Goal: Transaction & Acquisition: Purchase product/service

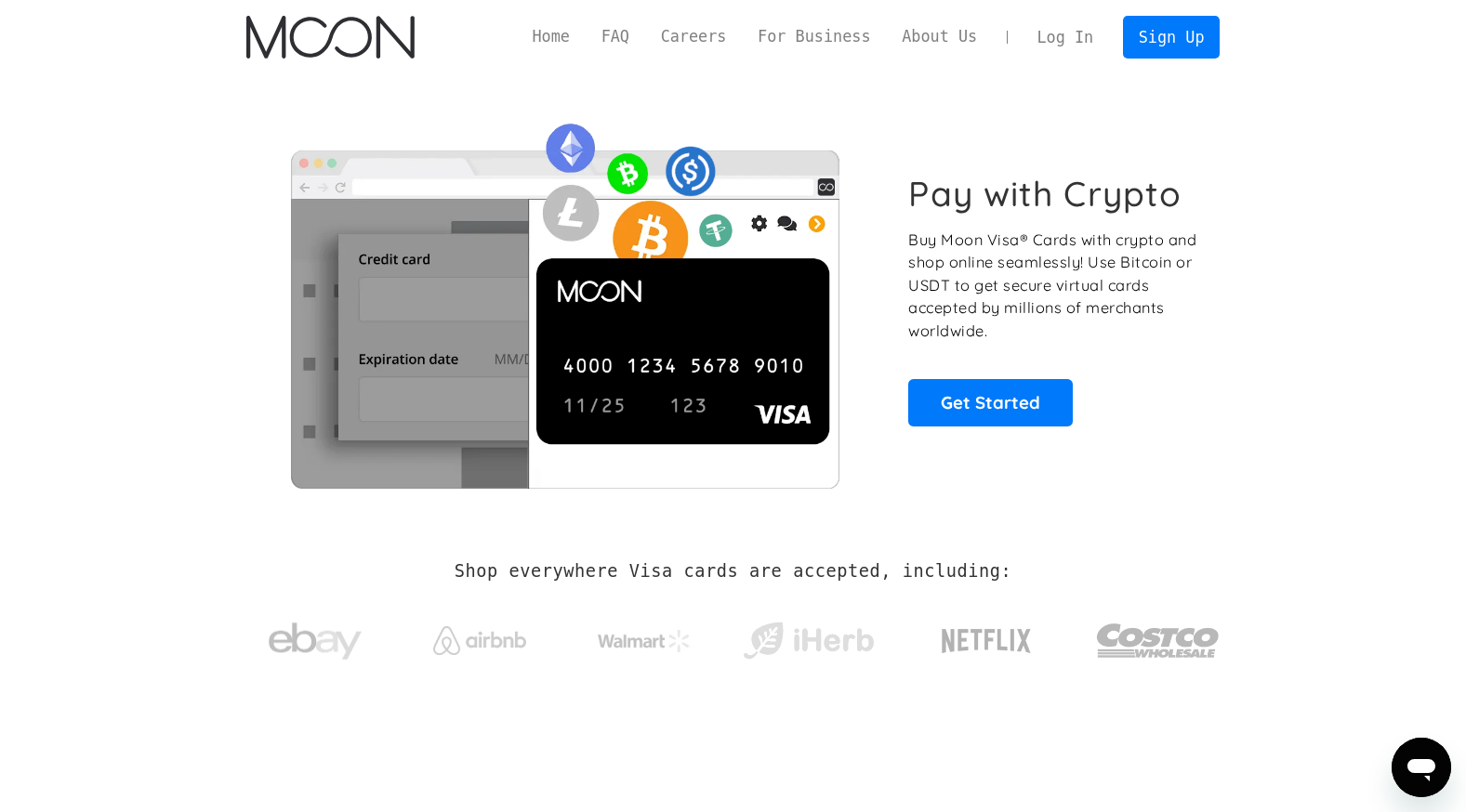
click at [1088, 26] on link "Log In" at bounding box center [1065, 37] width 87 height 41
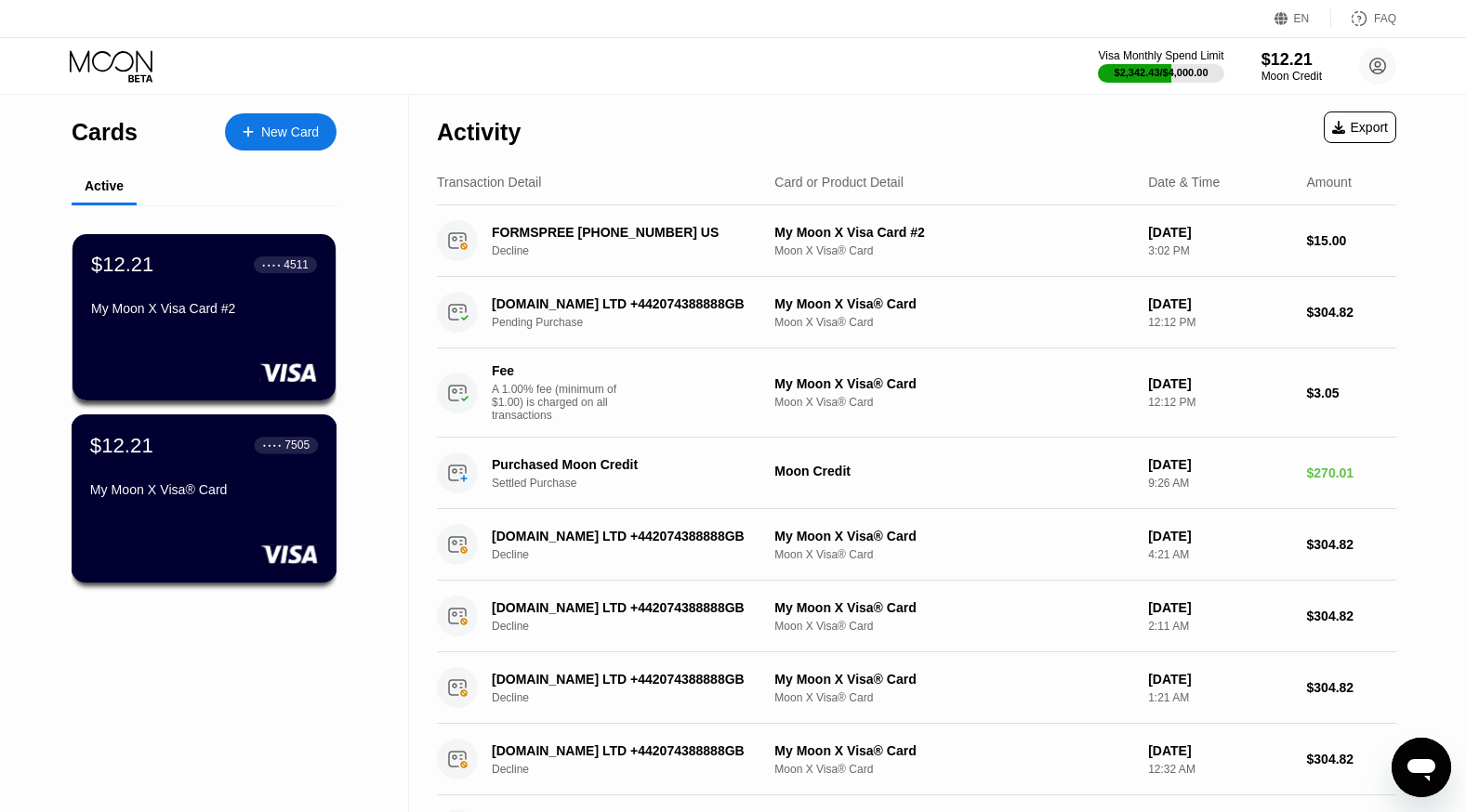
click at [235, 505] on div "My Moon X Visa® Card" at bounding box center [203, 493] width 228 height 23
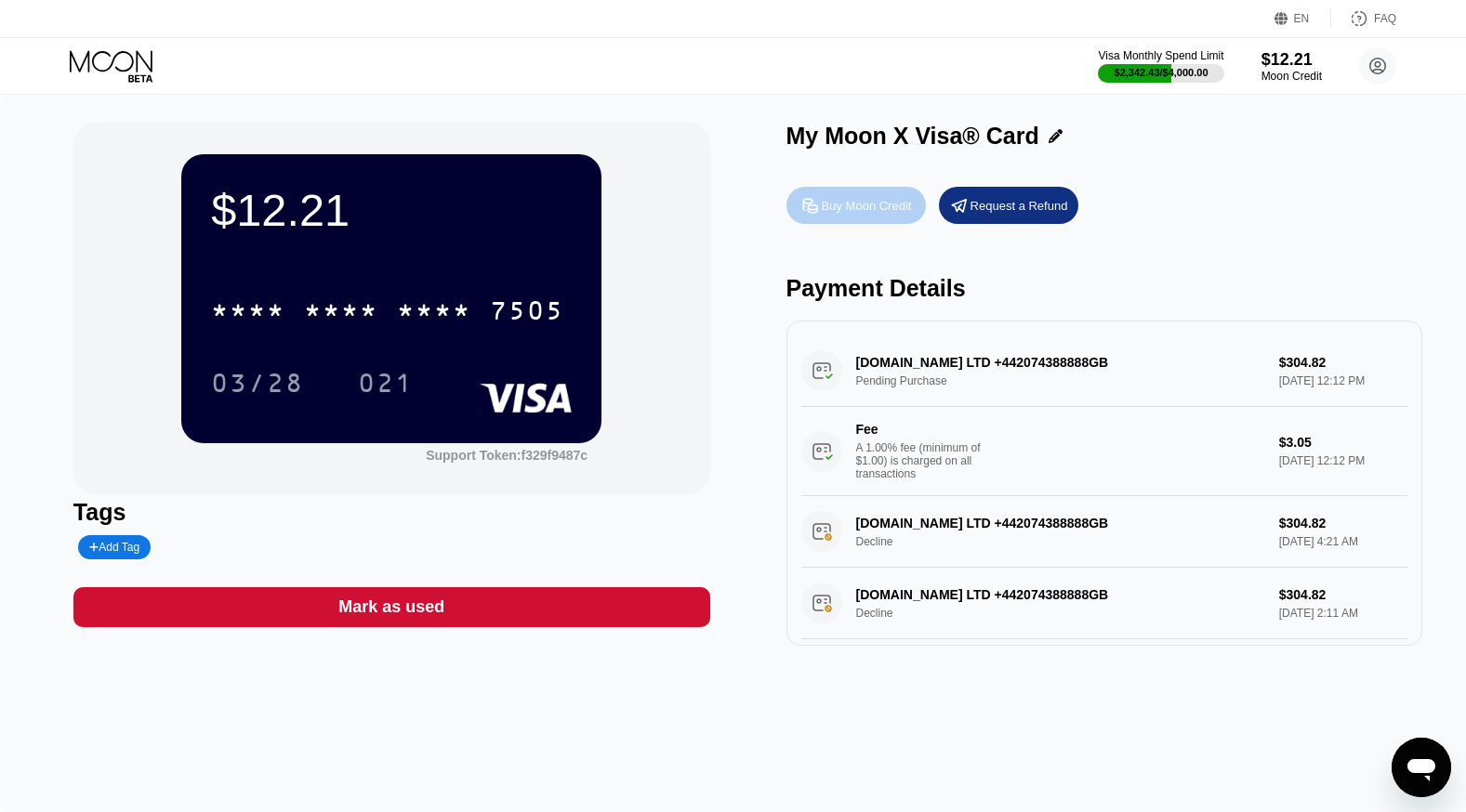
click at [852, 198] on div "Buy Moon Credit" at bounding box center [855, 205] width 139 height 37
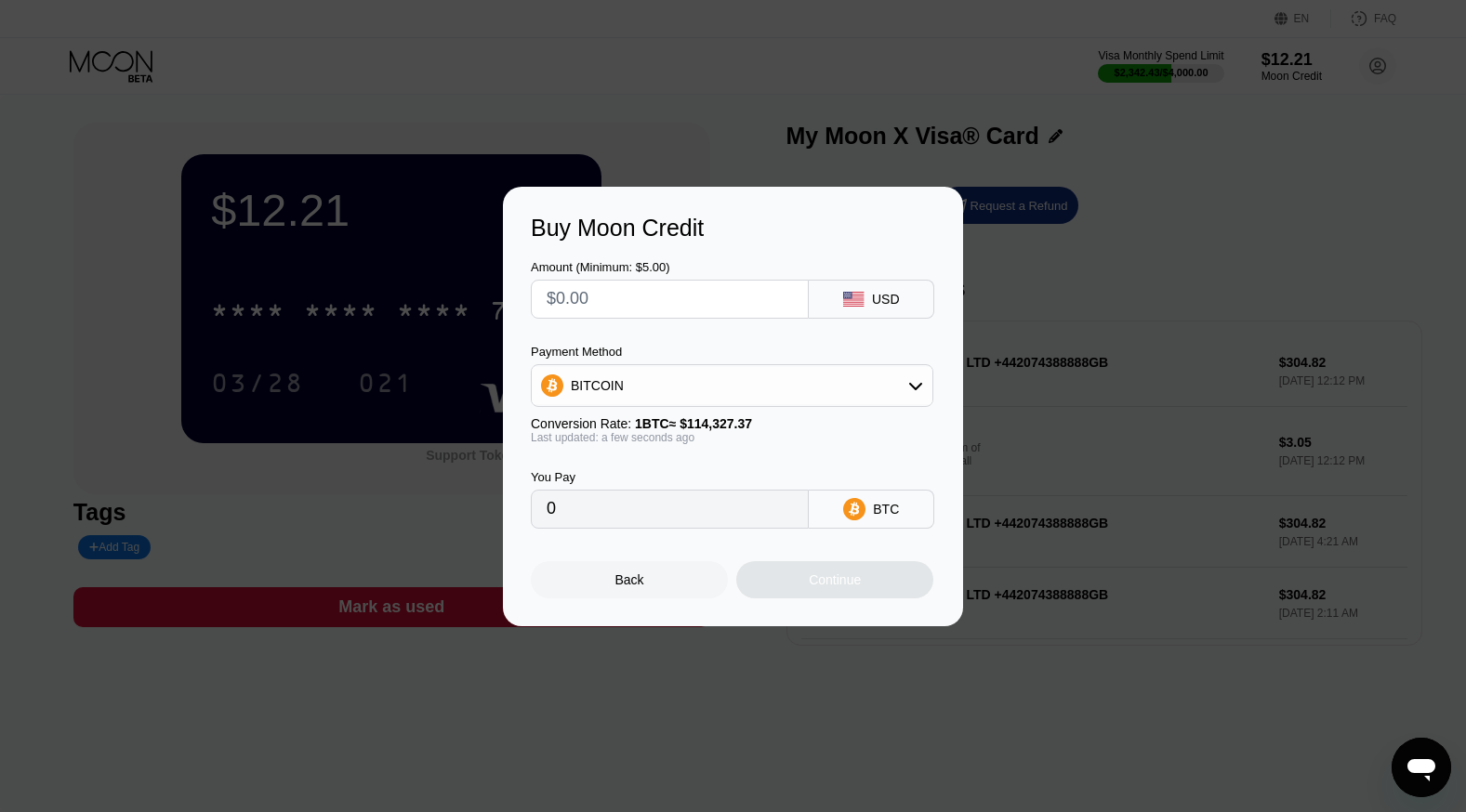
click at [660, 363] on div "Payment Method BITCOIN" at bounding box center [731, 376] width 402 height 62
click at [665, 374] on div "BITCOIN" at bounding box center [732, 385] width 401 height 37
click at [660, 470] on span "USDT on TRON" at bounding box center [621, 477] width 94 height 15
type input "0.00"
click at [667, 297] on input "text" at bounding box center [670, 299] width 246 height 37
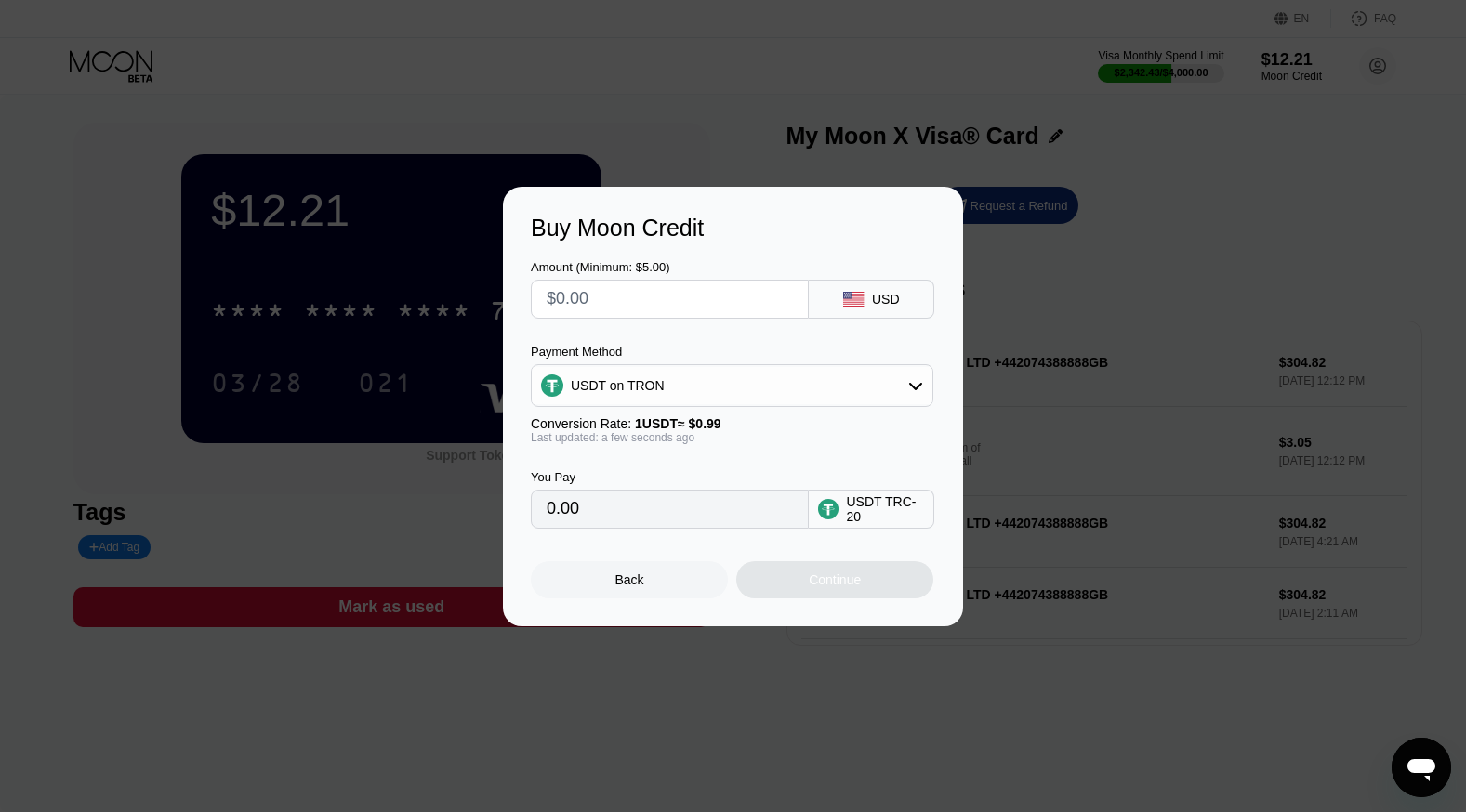
type input "$3"
type input "3.03"
type input "$30"
type input "30.30"
type input "$300"
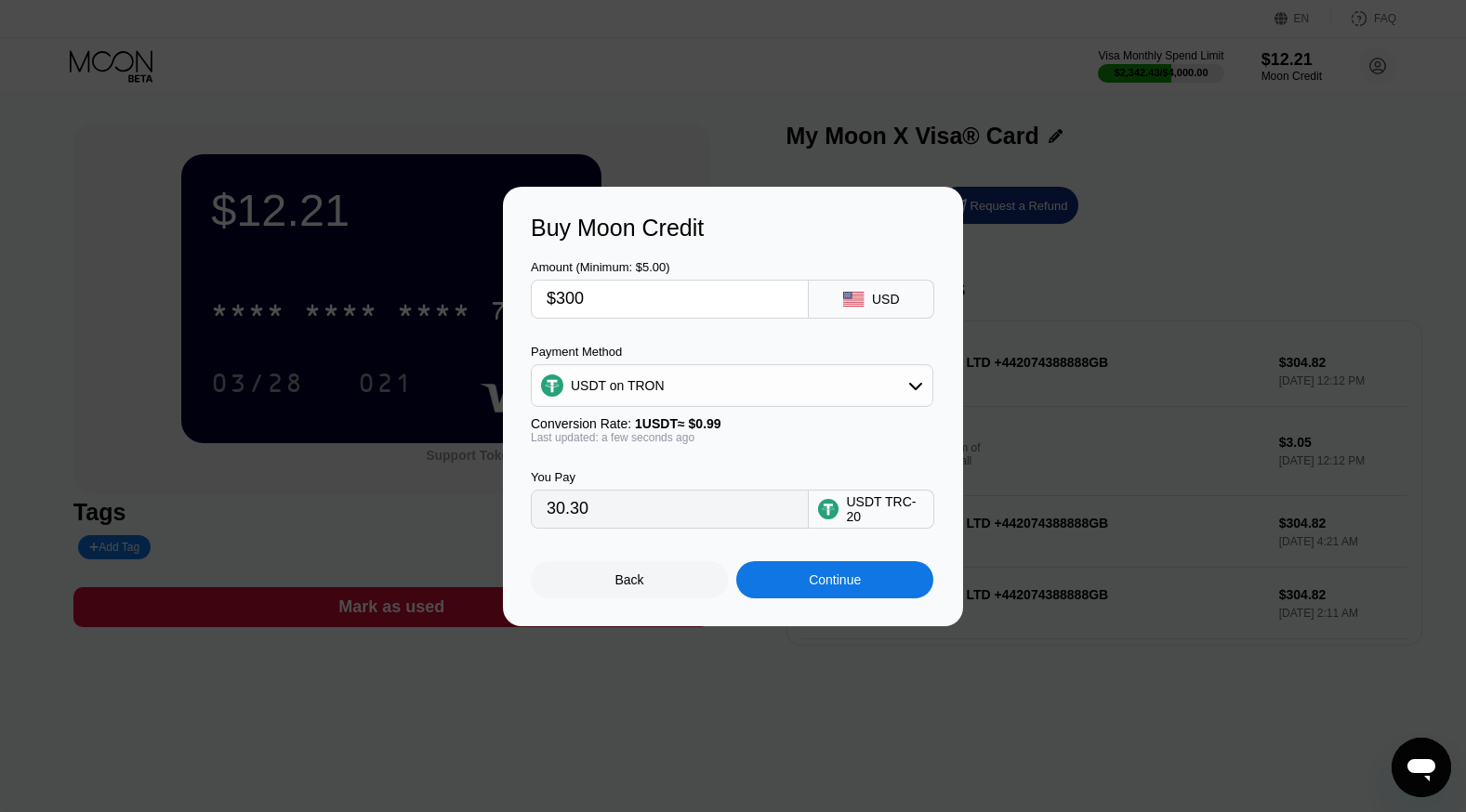
type input "303.03"
type input "$300"
click at [813, 584] on div "Continue" at bounding box center [834, 579] width 52 height 15
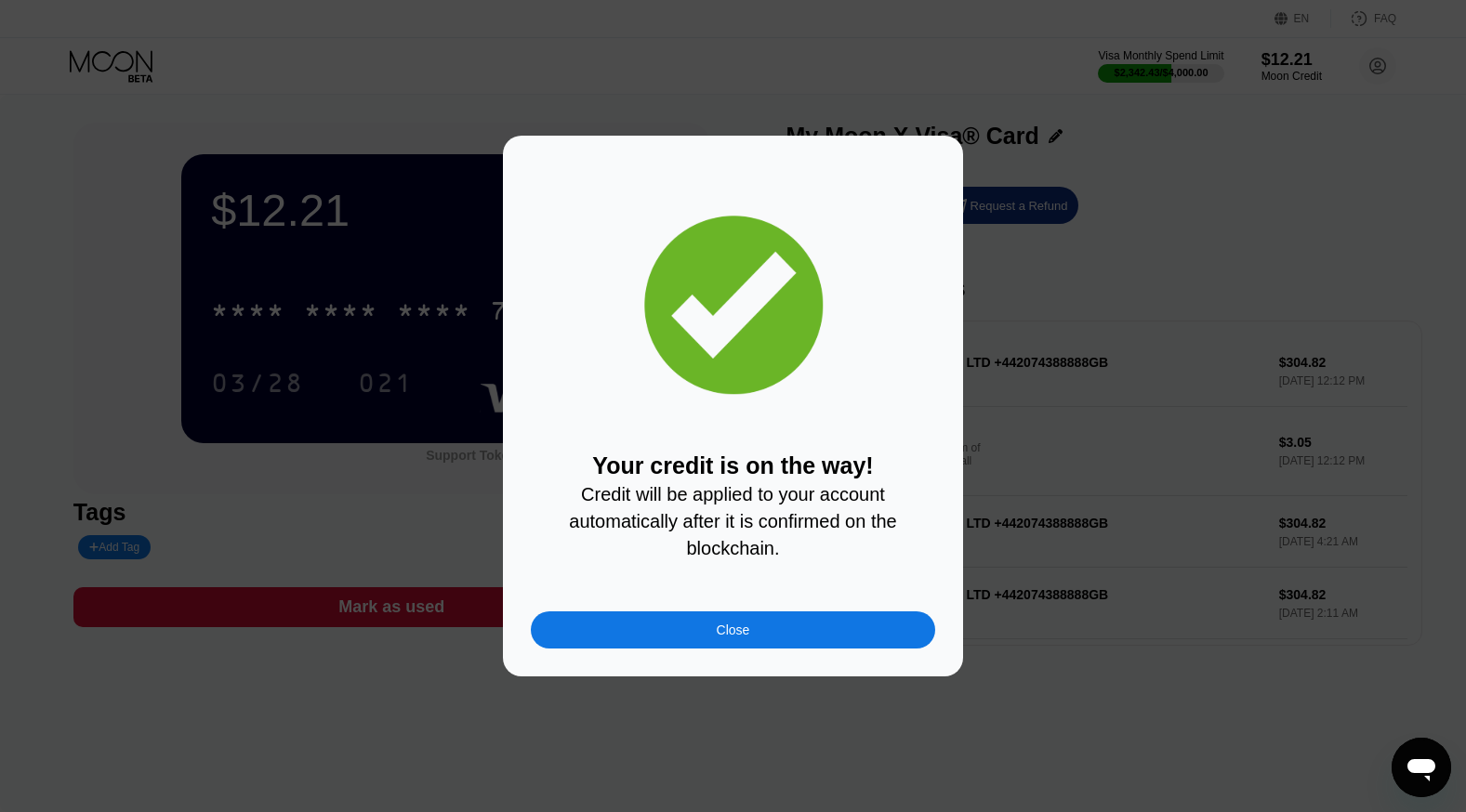
click at [742, 633] on div "Close" at bounding box center [733, 630] width 33 height 15
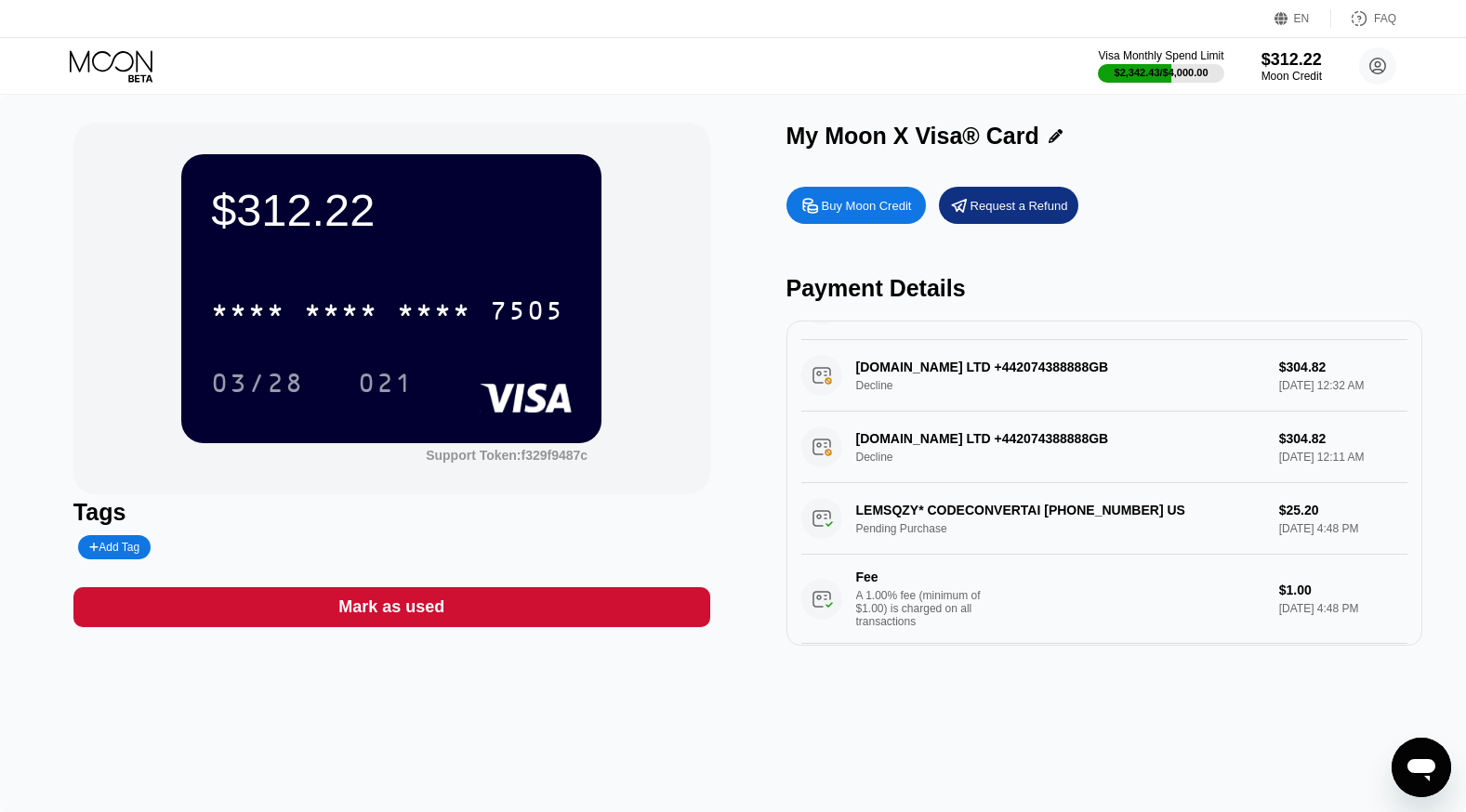
scroll to position [371, 0]
click at [1028, 526] on div "LEMSQZY* CODECONVERTAI +12134567895 US Pending Purchase $25.20 Aug 17, 2025 4:4…" at bounding box center [1105, 562] width 607 height 161
